Goal: Find contact information: Find contact information

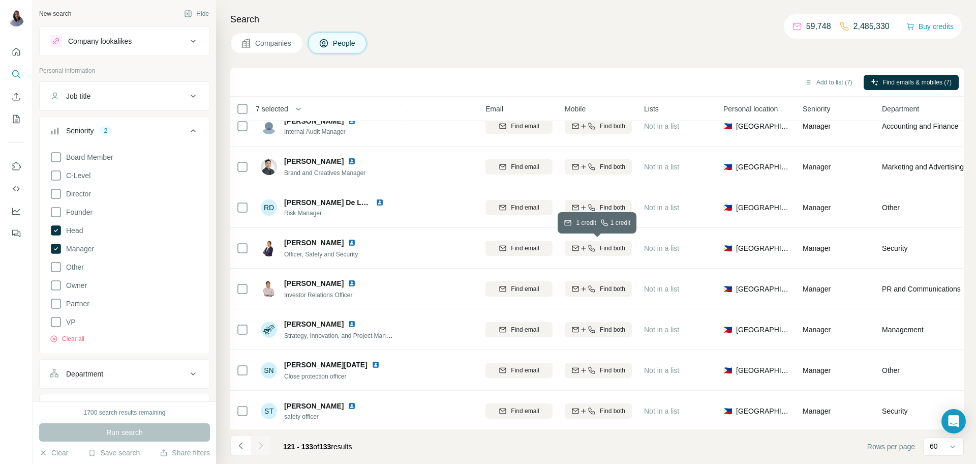
scroll to position [0, 36]
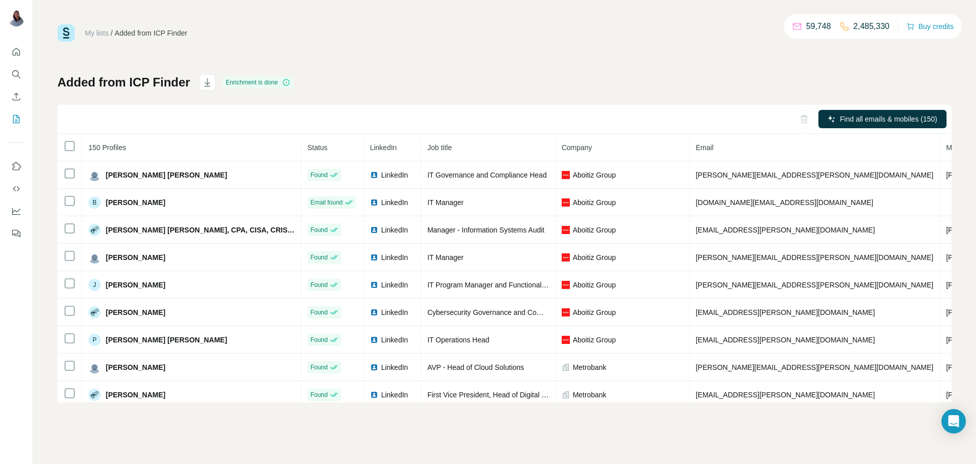
click at [635, 80] on div "Added from ICP Finder Enrichment is done Find all emails & mobiles (150) 150 Pr…" at bounding box center [504, 238] width 894 height 328
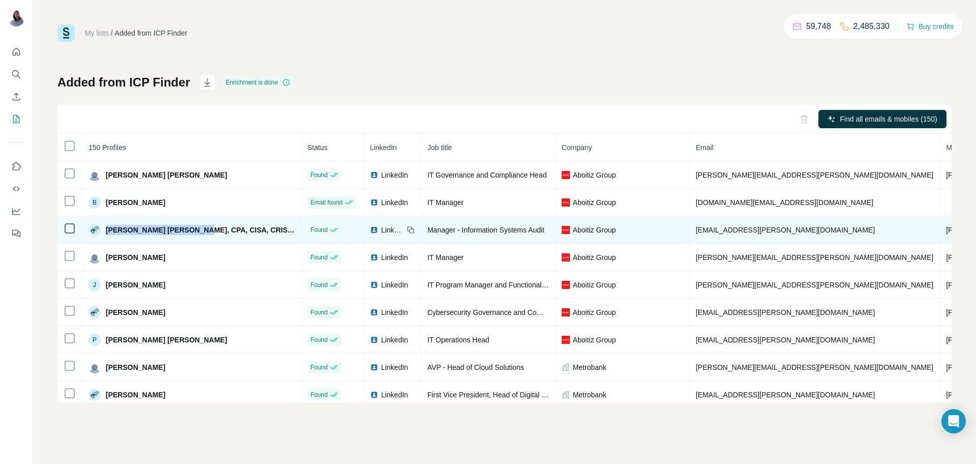
drag, startPoint x: 107, startPoint y: 229, endPoint x: 188, endPoint y: 226, distance: 81.4
click at [188, 226] on span "[PERSON_NAME] [PERSON_NAME], CPA, CISA, CRISC, CC" at bounding box center [200, 230] width 189 height 10
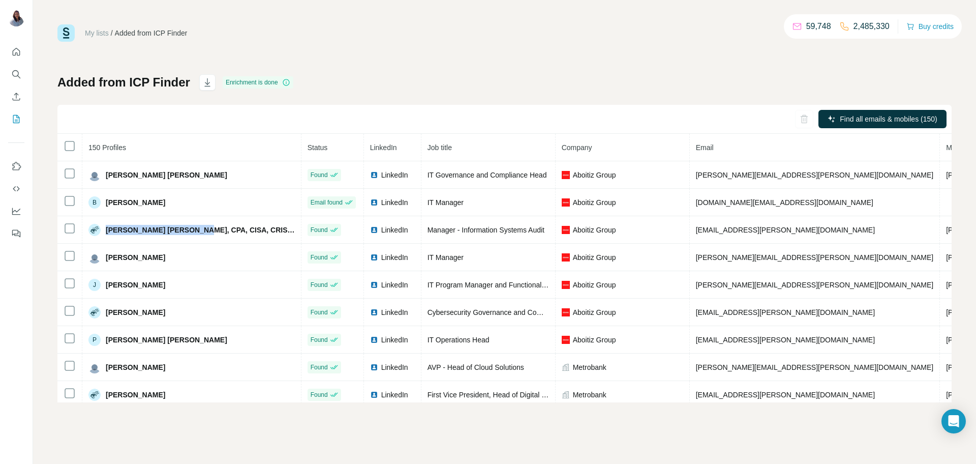
copy span "[PERSON_NAME] [PERSON_NAME]"
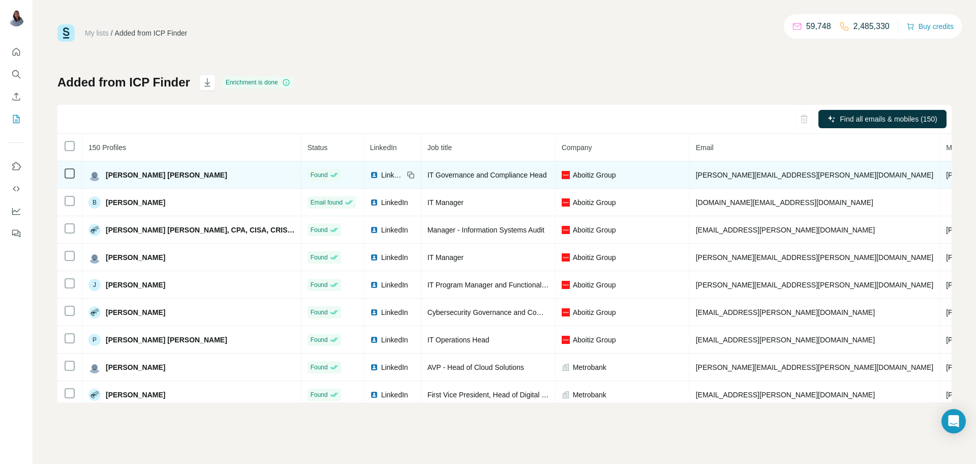
click at [701, 174] on span "[PERSON_NAME][EMAIL_ADDRESS][PERSON_NAME][DOMAIN_NAME]" at bounding box center [815, 175] width 238 height 8
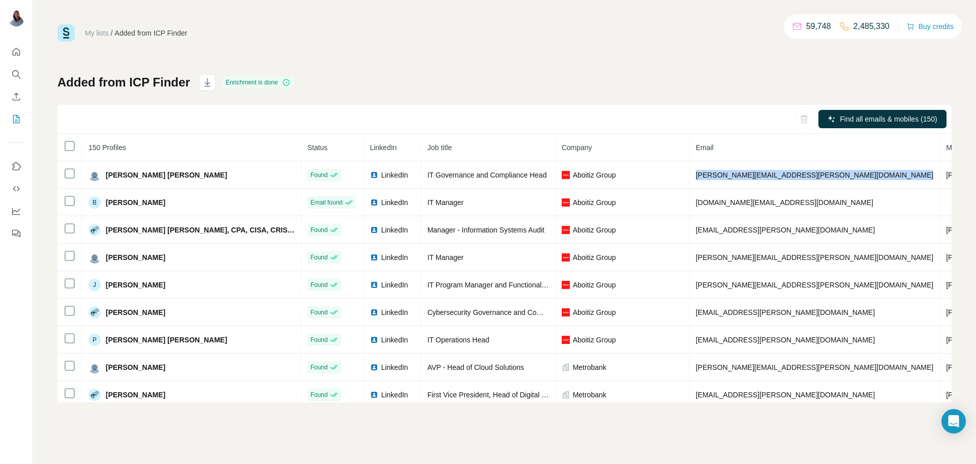
copy span "[PERSON_NAME][EMAIL_ADDRESS][PERSON_NAME][DOMAIN_NAME]"
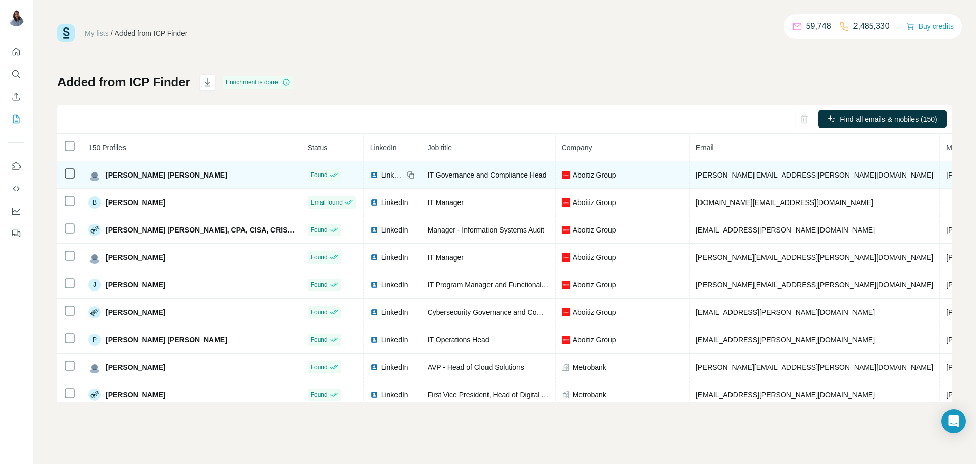
click at [946, 176] on span "[PHONE_NUMBER]" at bounding box center [978, 175] width 64 height 8
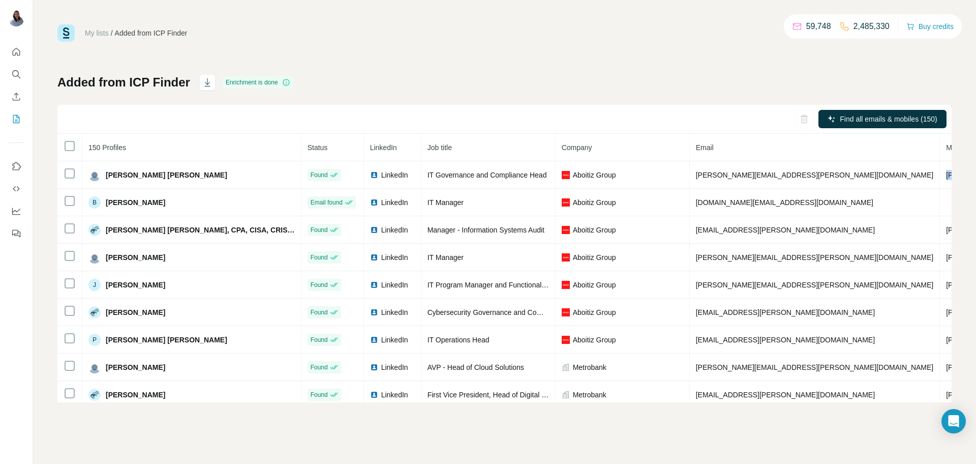
copy span "[PHONE_NUMBER]"
